Goal: Book appointment/travel/reservation

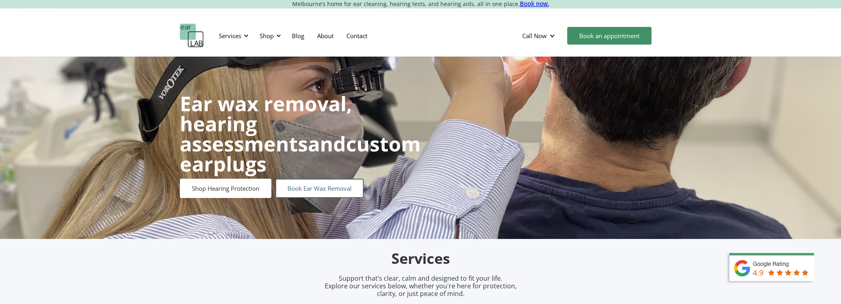
click at [316, 179] on link "Book Ear Wax Removal" at bounding box center [319, 188] width 88 height 19
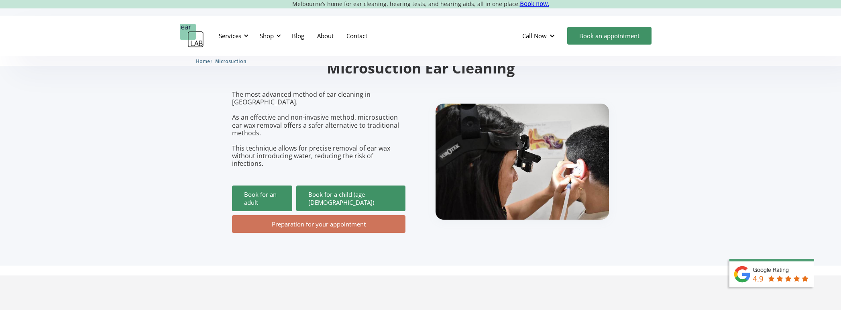
scroll to position [80, 0]
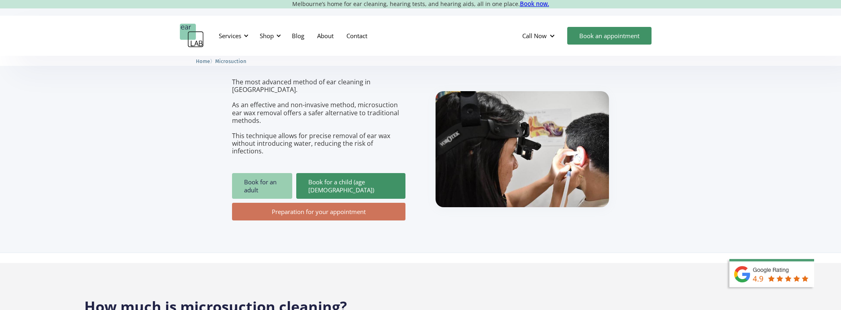
click at [264, 173] on link "Book for an adult" at bounding box center [262, 186] width 60 height 26
drag, startPoint x: 102, startPoint y: 118, endPoint x: 102, endPoint y: 124, distance: 5.6
click at [102, 118] on section "Ear Wax Removal Microsuction Ear Cleaning The most advanced method of ear clean…" at bounding box center [420, 114] width 841 height 277
